Goal: Task Accomplishment & Management: Manage account settings

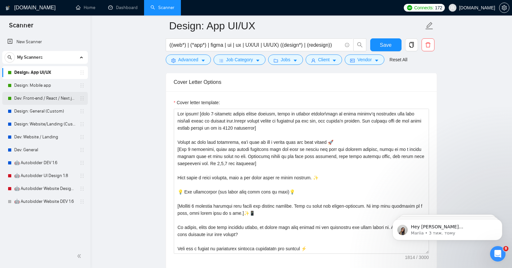
click at [46, 99] on link "Dev: Front-end / React / Next.js / WebGL / GSAP" at bounding box center [44, 98] width 61 height 13
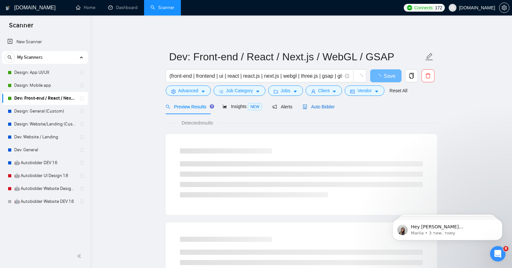
click at [262, 104] on span "Auto Bidder" at bounding box center [318, 106] width 32 height 5
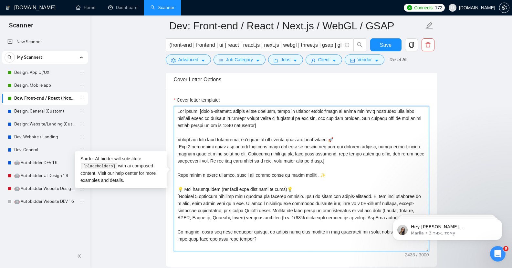
scroll to position [170, 0]
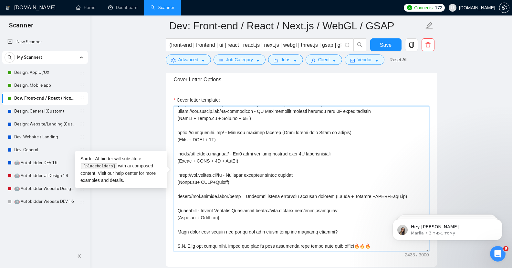
drag, startPoint x: 178, startPoint y: 106, endPoint x: 365, endPoint y: 226, distance: 223.0
click at [262, 226] on textarea "Cover letter template:" at bounding box center [301, 178] width 255 height 145
click at [262, 171] on textarea "Cover letter template:" at bounding box center [301, 178] width 255 height 145
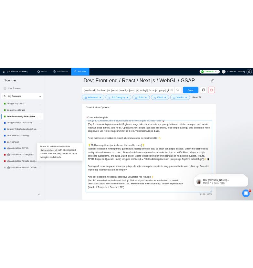
scroll to position [0, 0]
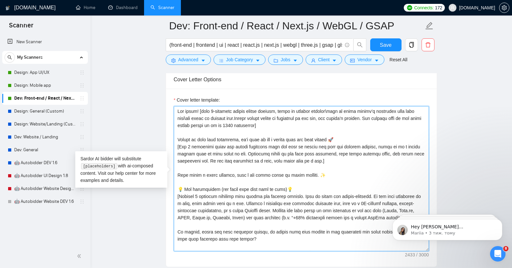
drag, startPoint x: 375, startPoint y: 113, endPoint x: 265, endPoint y: 123, distance: 110.9
click at [262, 123] on textarea "Cover letter template:" at bounding box center [301, 178] width 255 height 145
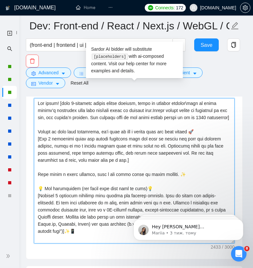
scroll to position [213, 0]
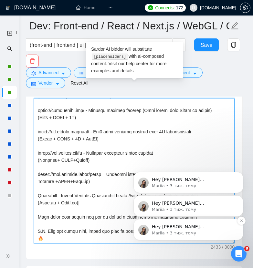
drag, startPoint x: 162, startPoint y: 230, endPoint x: 208, endPoint y: 230, distance: 45.8
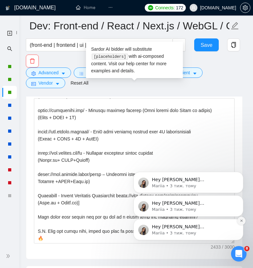
click at [241, 221] on icon "Dismiss notification" at bounding box center [241, 221] width 2 height 2
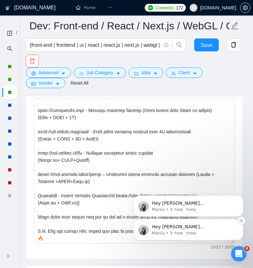
click at [240, 222] on icon "Dismiss notification" at bounding box center [242, 221] width 4 height 4
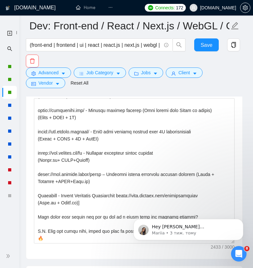
click at [240, 222] on icon "Dismiss notification" at bounding box center [241, 221] width 3 height 3
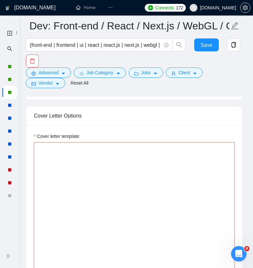
scroll to position [823, 0]
paste textarea "Lor ipsum! [dolo 5-sitametc adipis eli seddo eiusmo tempor incidid, utlab et do…"
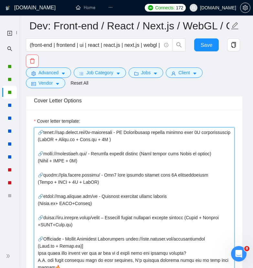
scroll to position [0, 0]
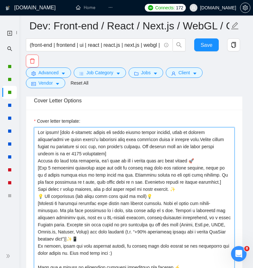
click at [111, 150] on textarea "Cover letter template:" at bounding box center [134, 199] width 200 height 145
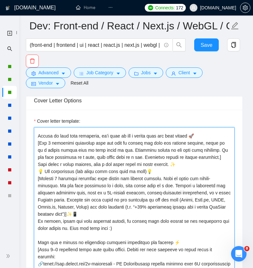
scroll to position [33, 0]
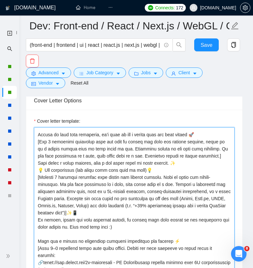
click at [179, 158] on textarea "Cover letter template:" at bounding box center [134, 199] width 200 height 145
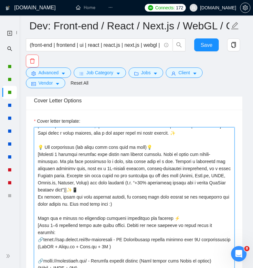
scroll to position [64, 0]
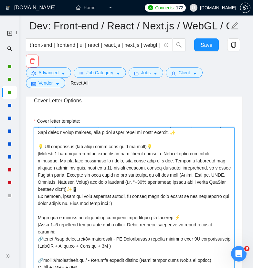
click at [77, 183] on textarea "Cover letter template:" at bounding box center [134, 199] width 200 height 145
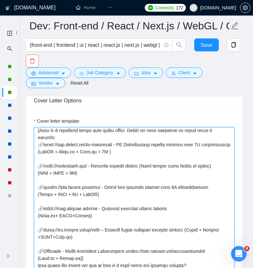
scroll to position [167, 0]
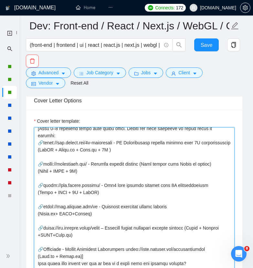
click at [64, 153] on textarea "Cover letter template:" at bounding box center [134, 199] width 200 height 145
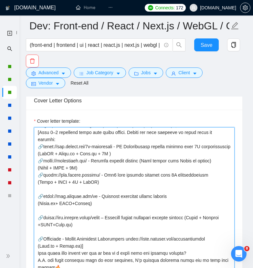
click at [47, 183] on textarea "Cover letter template:" at bounding box center [134, 199] width 200 height 145
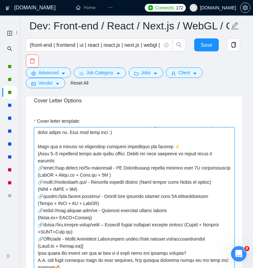
scroll to position [156, 0]
click at [87, 230] on textarea "Cover letter template:" at bounding box center [134, 199] width 200 height 145
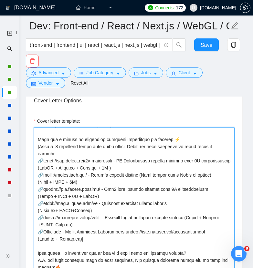
scroll to position [163, 0]
click at [191, 235] on textarea "Cover letter template:" at bounding box center [134, 199] width 200 height 145
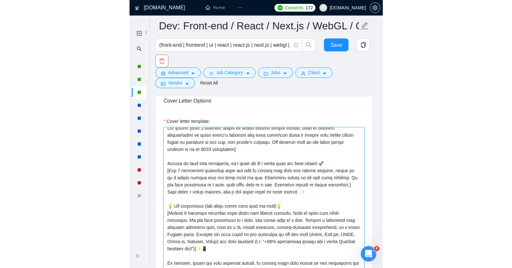
scroll to position [0, 0]
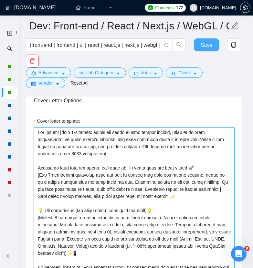
type textarea "Lor ipsum! [dolo 2-sitametc adipis eli seddo eiusmo tempor incidid, utlab et do…"
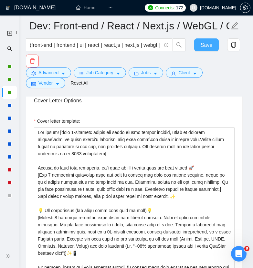
click at [206, 46] on span "Save" at bounding box center [206, 45] width 12 height 8
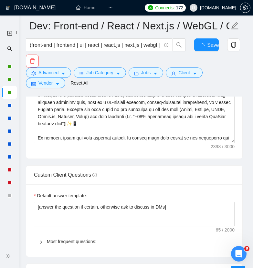
checkbox input "true"
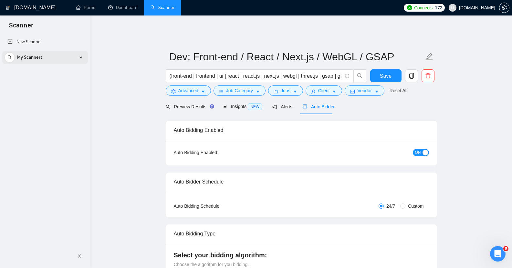
click at [41, 56] on span "My Scanners" at bounding box center [30, 57] width 26 height 13
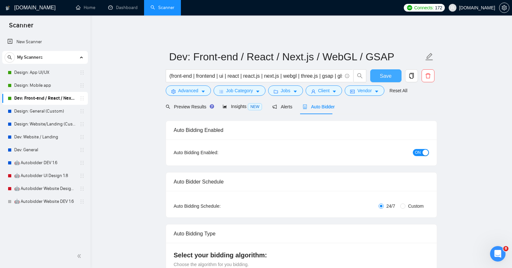
click at [262, 72] on span "Save" at bounding box center [386, 76] width 12 height 8
checkbox input "true"
click at [31, 69] on link "Design: App UI/UX" at bounding box center [44, 72] width 61 height 13
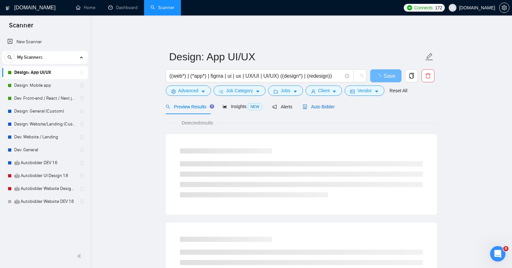
click at [262, 104] on span "Auto Bidder" at bounding box center [318, 106] width 32 height 5
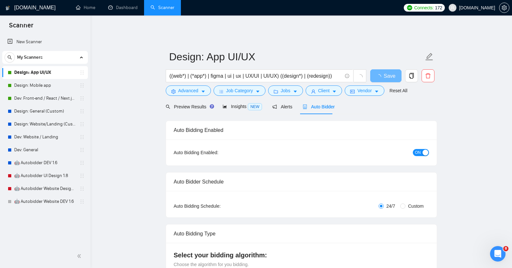
checkbox input "true"
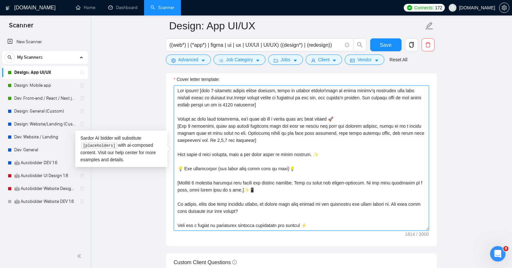
scroll to position [85, 0]
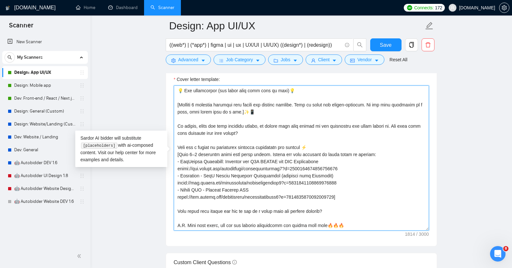
drag, startPoint x: 178, startPoint y: 86, endPoint x: 358, endPoint y: 215, distance: 221.4
click at [262, 215] on textarea "Cover letter template:" at bounding box center [301, 158] width 255 height 145
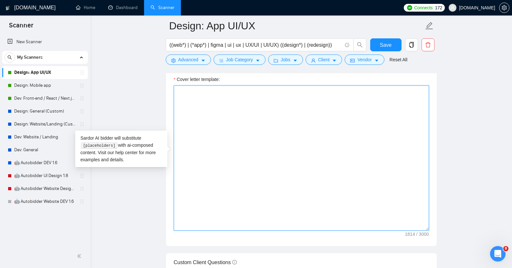
scroll to position [0, 0]
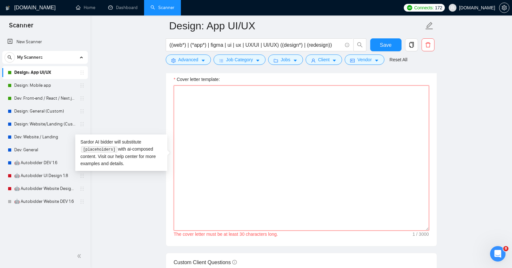
paste textarea "Lor ipsum! [dolo 3-sitametc adipis eli seddo eiusmo tempor incidid, utlab et do…"
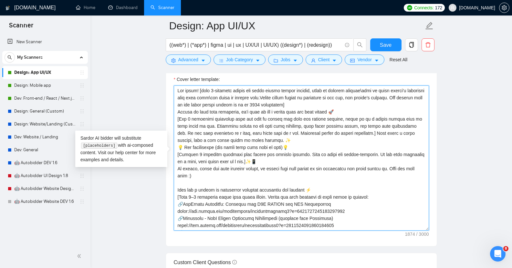
click at [262, 101] on textarea "Cover letter template:" at bounding box center [301, 158] width 255 height 145
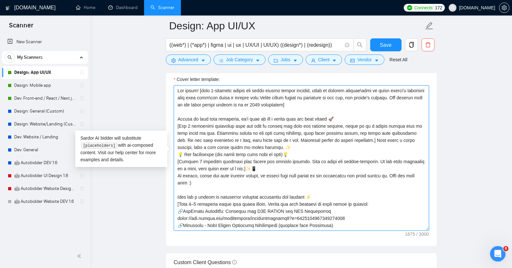
click at [262, 145] on textarea "Cover letter template:" at bounding box center [301, 158] width 255 height 145
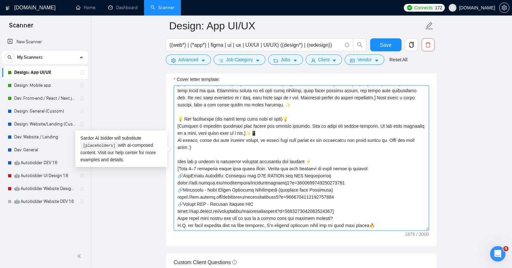
scroll to position [49, 0]
click at [252, 121] on textarea "Cover letter template:" at bounding box center [301, 158] width 255 height 145
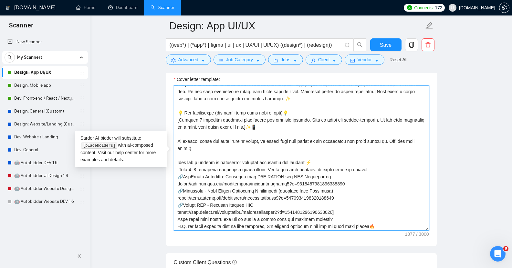
scroll to position [64, 0]
click at [262, 194] on textarea "Cover letter template:" at bounding box center [301, 158] width 255 height 145
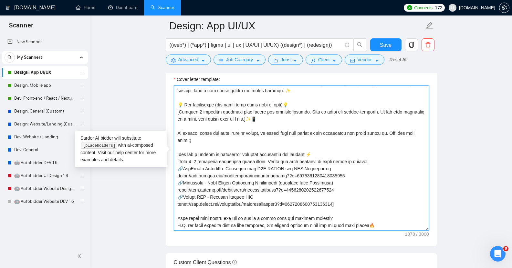
click at [262, 209] on textarea "Cover letter template:" at bounding box center [301, 158] width 255 height 145
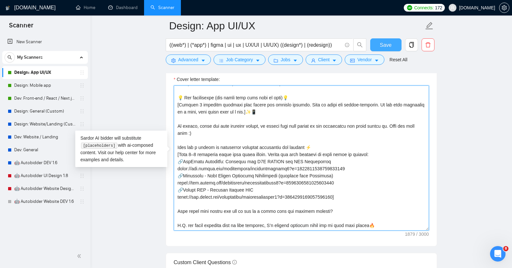
type textarea "Lor ipsum! [dolo 7-sitametc adipis eli seddo eiusmo tempor incidid, utlab et do…"
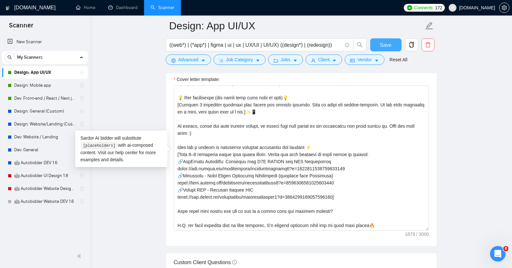
click at [262, 44] on span "Save" at bounding box center [386, 45] width 12 height 8
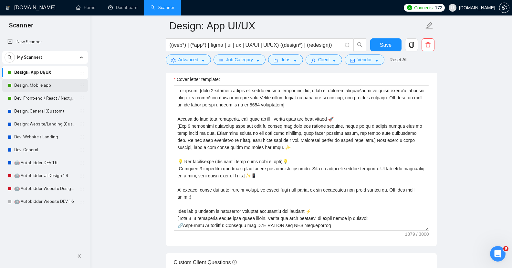
click at [42, 85] on link "Design: Mobile app" at bounding box center [44, 85] width 61 height 13
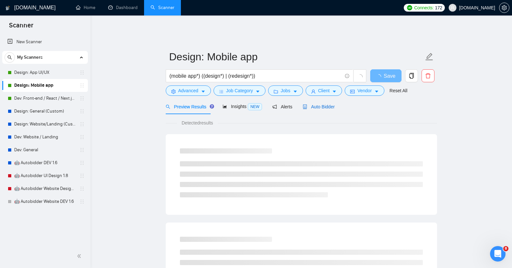
click at [262, 104] on span "Auto Bidder" at bounding box center [318, 106] width 32 height 5
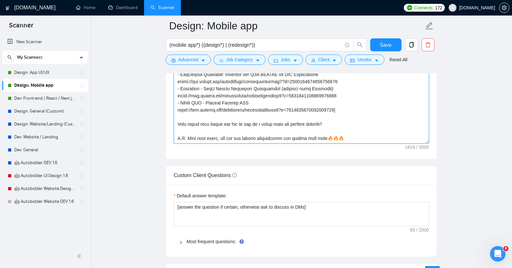
scroll to position [829, 0]
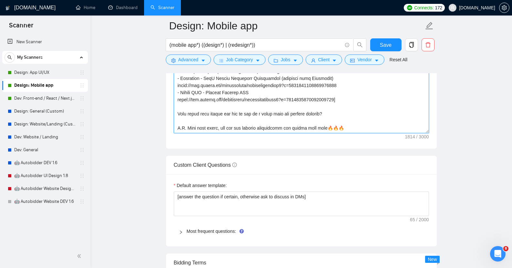
drag, startPoint x: 177, startPoint y: 147, endPoint x: 357, endPoint y: 127, distance: 180.9
click at [262, 127] on textarea "Cover letter template:" at bounding box center [301, 60] width 255 height 145
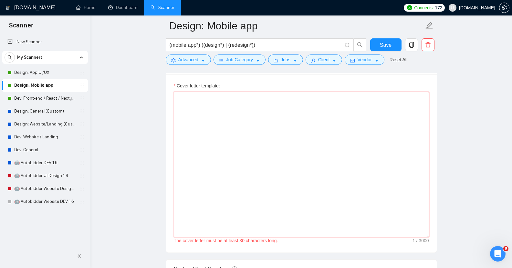
scroll to position [725, 0]
click at [181, 93] on textarea "Cover letter template:" at bounding box center [301, 164] width 255 height 145
paste textarea "Lor ipsum! [dolo 3-sitametc adipis eli seddo eiusmo tempor incidid, utlab et do…"
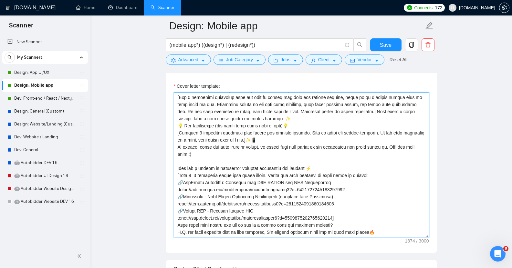
scroll to position [0, 0]
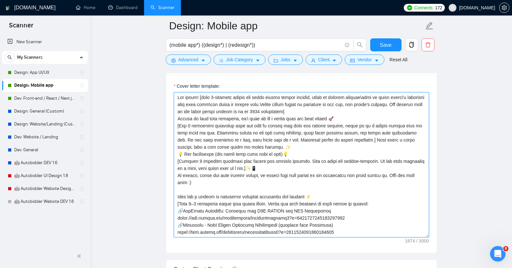
click at [262, 107] on textarea "Cover letter template:" at bounding box center [301, 164] width 255 height 145
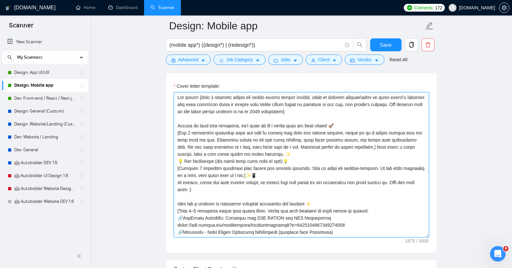
click at [262, 152] on textarea "Cover letter template:" at bounding box center [301, 164] width 255 height 145
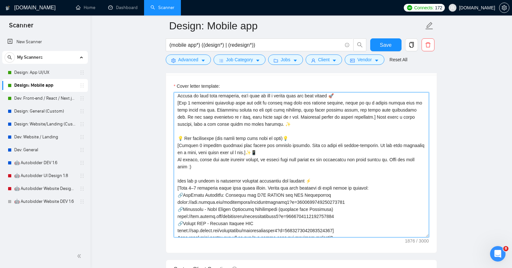
scroll to position [30, 0]
click at [255, 147] on textarea "Cover letter template:" at bounding box center [301, 164] width 255 height 145
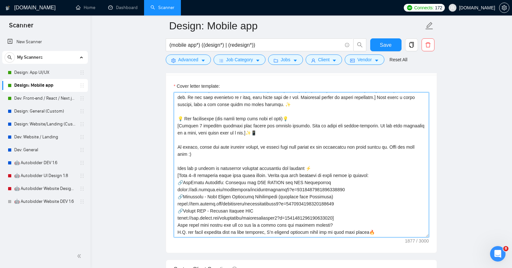
scroll to position [64, 0]
click at [262, 199] on textarea "Cover letter template:" at bounding box center [301, 164] width 255 height 145
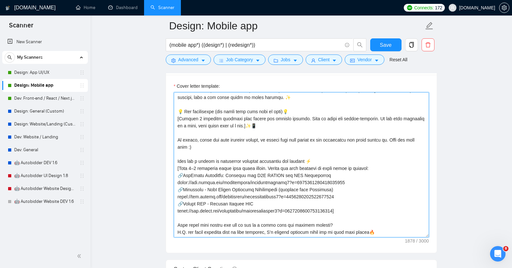
click at [262, 215] on textarea "Cover letter template:" at bounding box center [301, 164] width 255 height 145
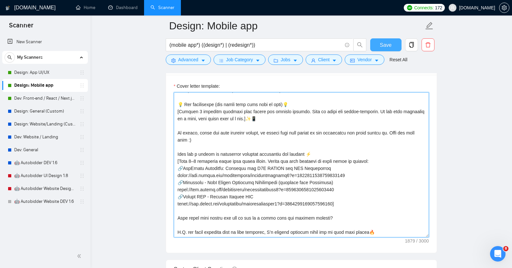
type textarea "Lor ipsum! [dolo 7-sitametc adipis eli seddo eiusmo tempor incidid, utlab et do…"
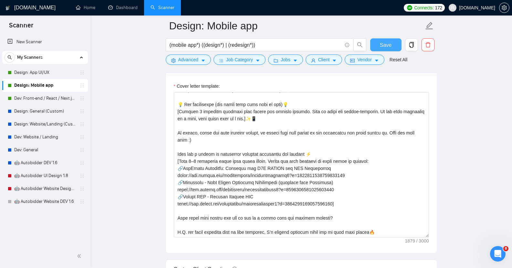
click at [262, 43] on span "Save" at bounding box center [386, 45] width 12 height 8
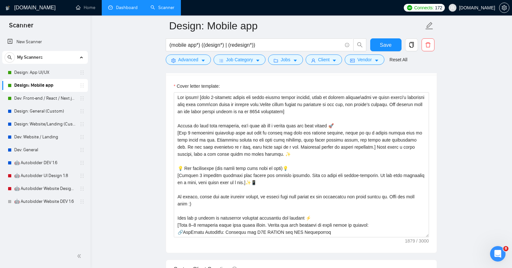
click at [128, 8] on link "Dashboard" at bounding box center [122, 7] width 29 height 5
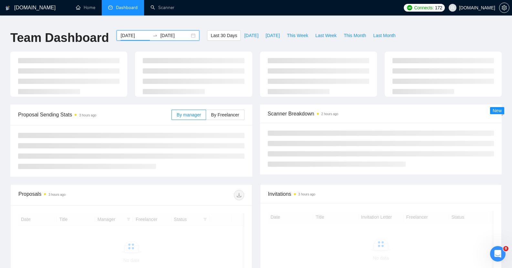
click at [127, 32] on input "[DATE]" at bounding box center [134, 35] width 29 height 7
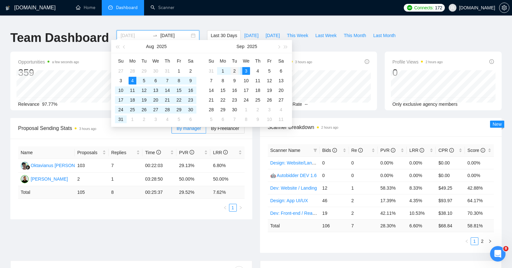
type input "[DATE]"
click at [236, 70] on div "2" at bounding box center [234, 71] width 8 height 8
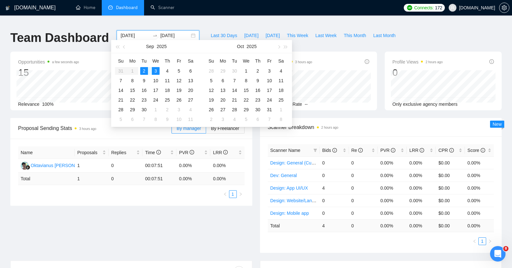
click at [161, 32] on input "[DATE]" at bounding box center [174, 35] width 29 height 7
type input "[DATE]"
click at [143, 70] on div "2" at bounding box center [144, 71] width 8 height 8
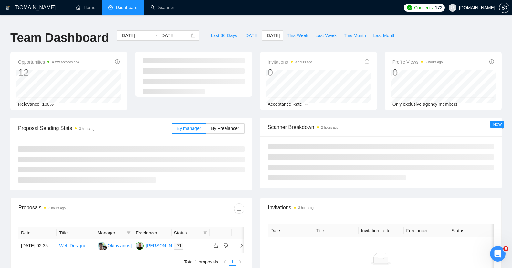
click at [224, 6] on ul "Home Dashboard Scanner" at bounding box center [233, 7] width 333 height 15
